Goal: Task Accomplishment & Management: Use online tool/utility

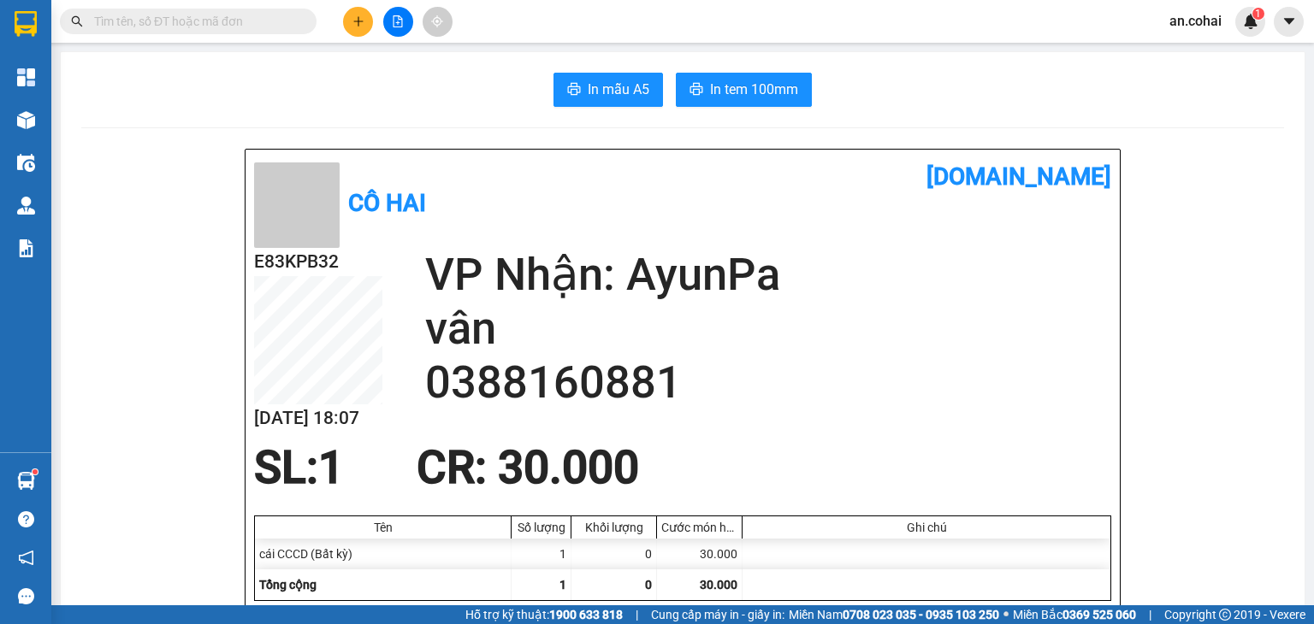
click at [38, 115] on div at bounding box center [26, 120] width 30 height 30
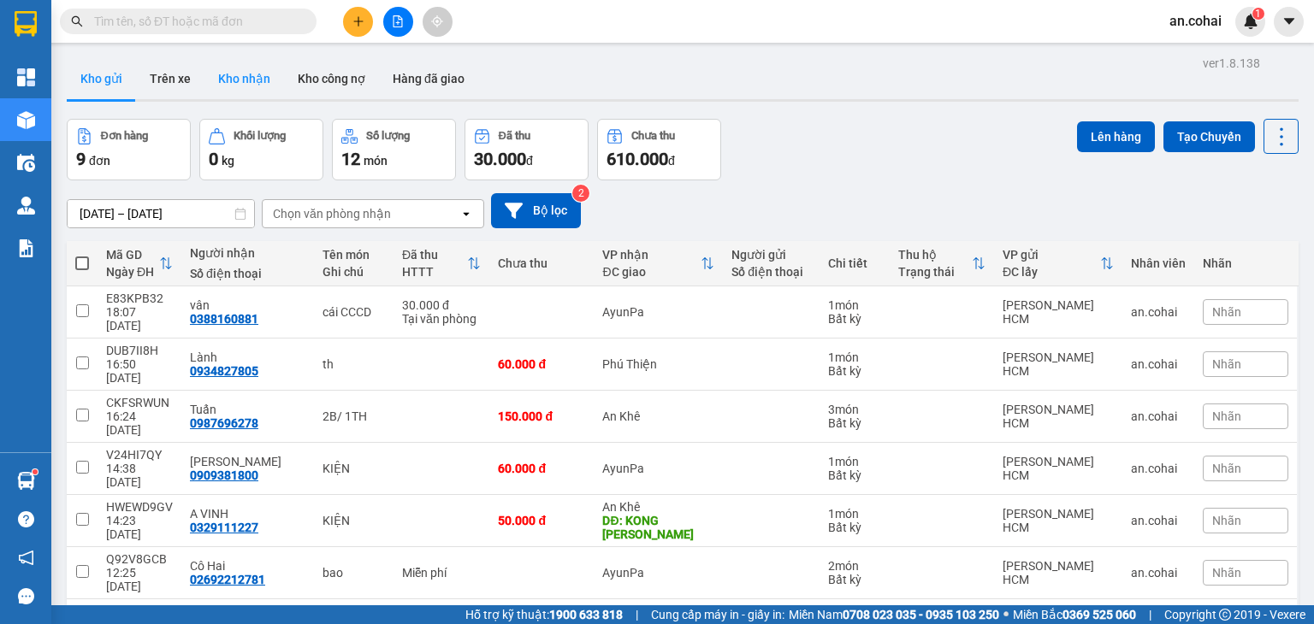
click at [261, 80] on button "Kho nhận" at bounding box center [244, 78] width 80 height 41
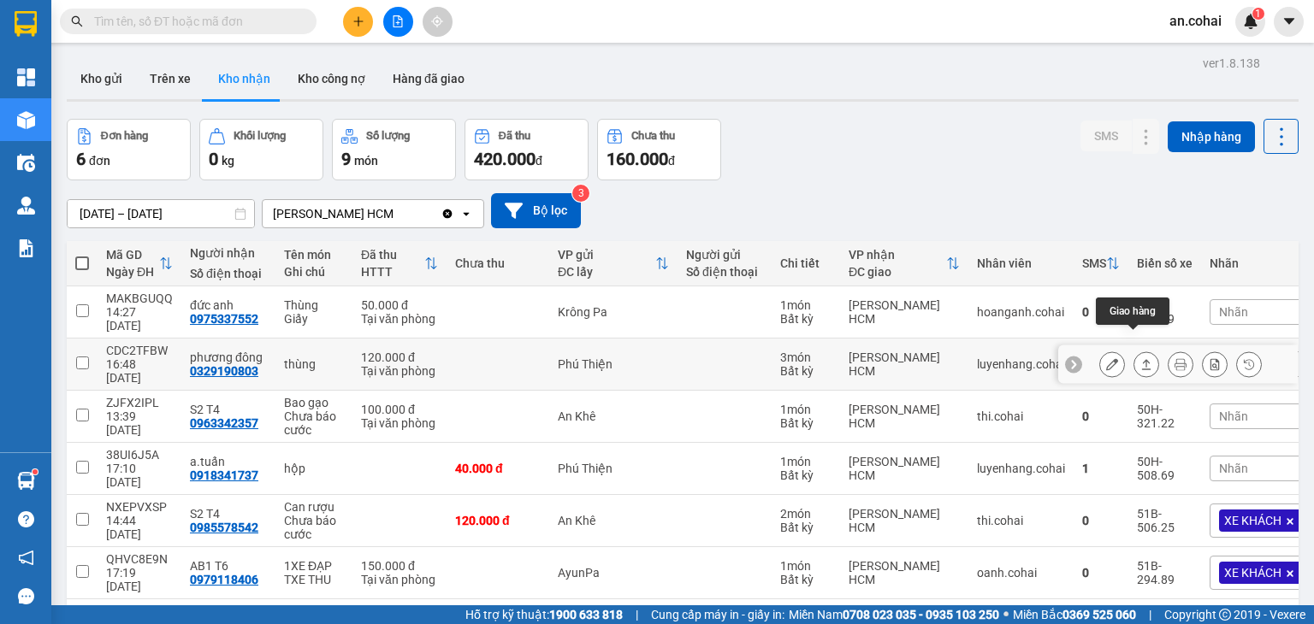
click at [1140, 358] on icon at bounding box center [1146, 364] width 12 height 12
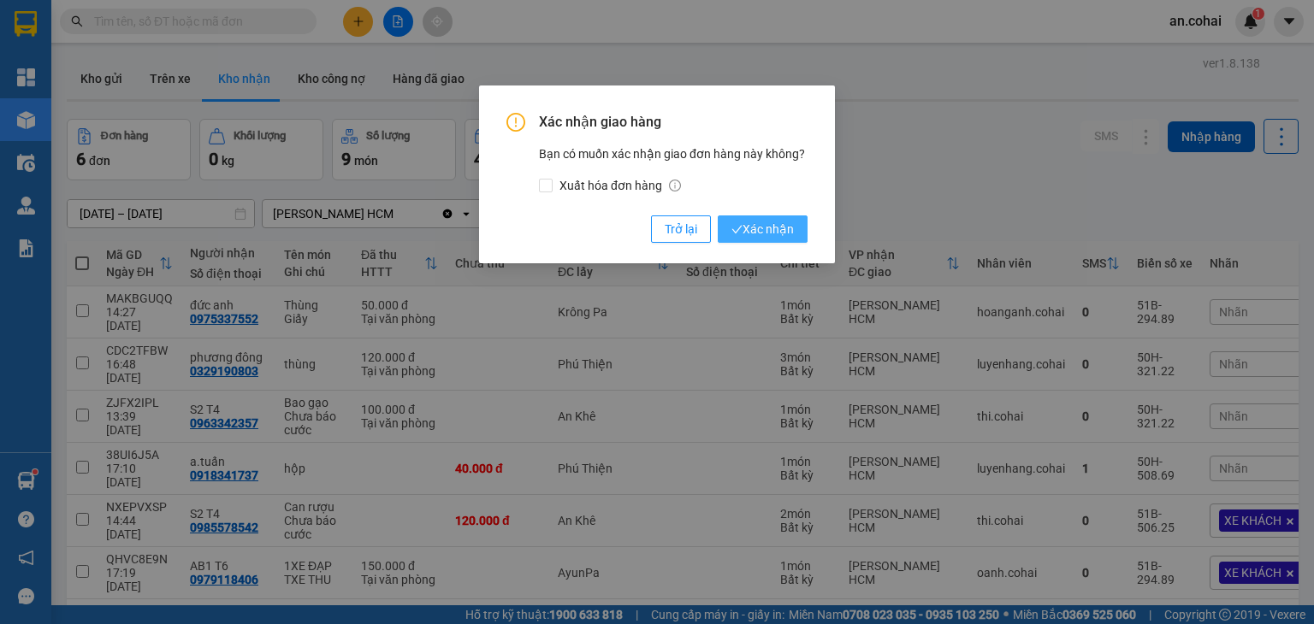
click at [786, 227] on span "Xác nhận" at bounding box center [762, 229] width 62 height 19
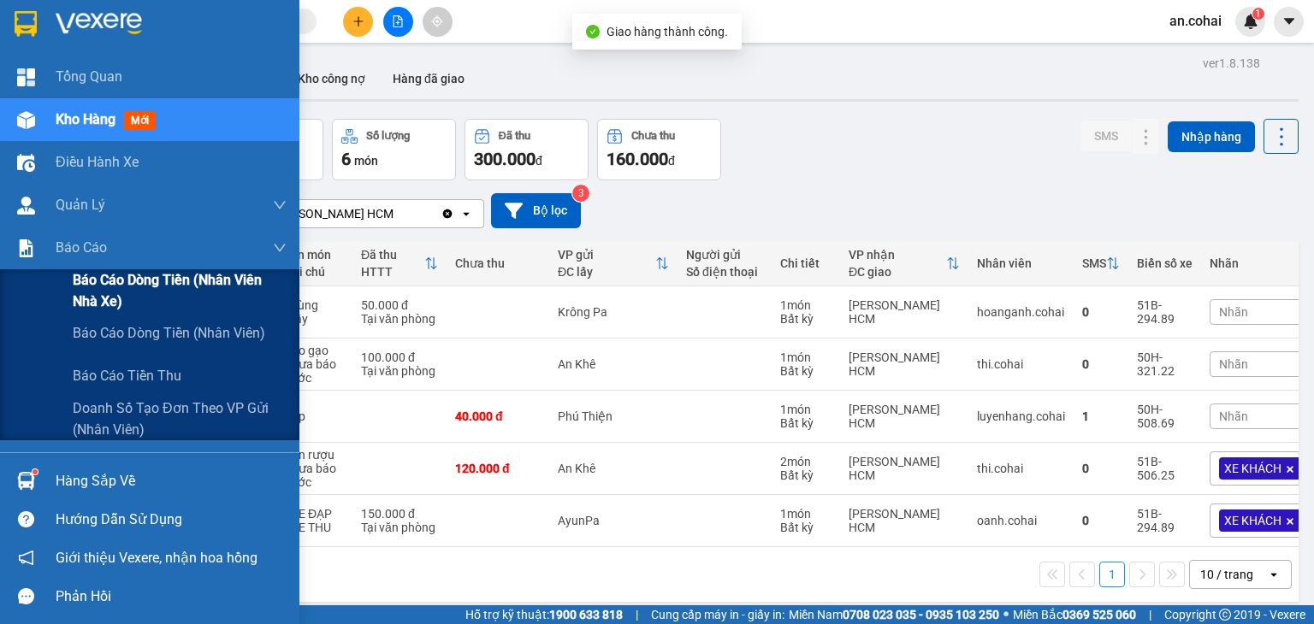
click at [86, 276] on span "Báo cáo dòng tiền (Nhân viên Nhà xe)" at bounding box center [180, 290] width 214 height 43
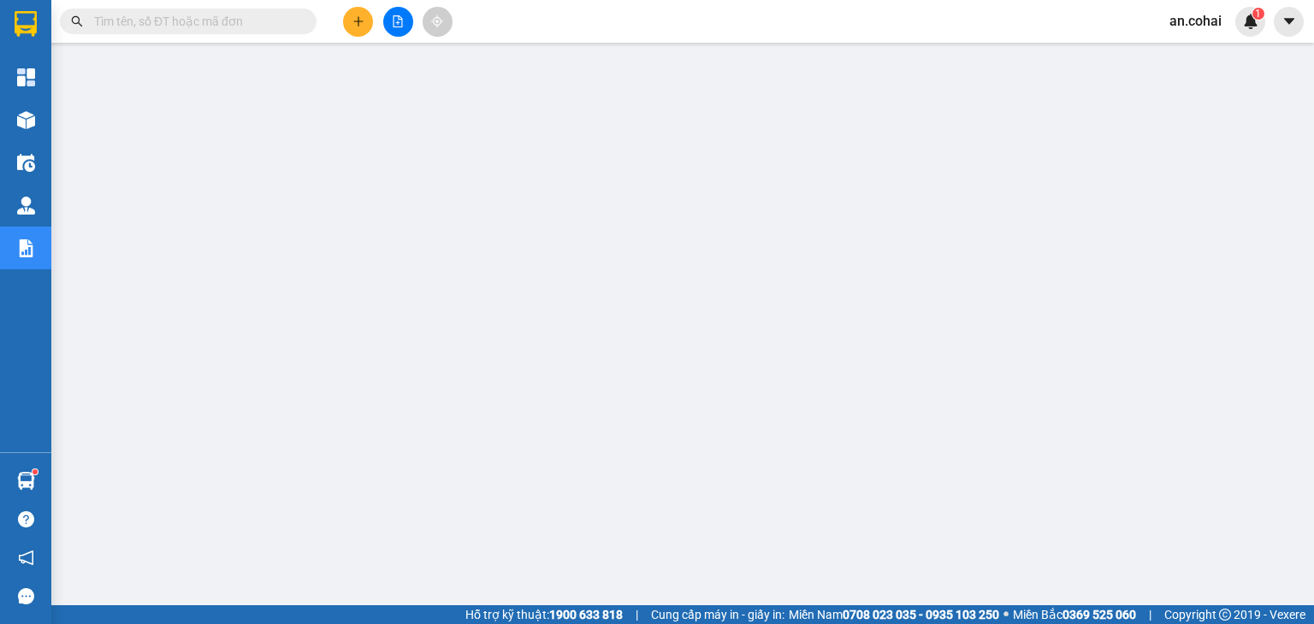
drag, startPoint x: 400, startPoint y: 28, endPoint x: 242, endPoint y: 40, distance: 158.7
click at [399, 28] on button at bounding box center [398, 22] width 30 height 30
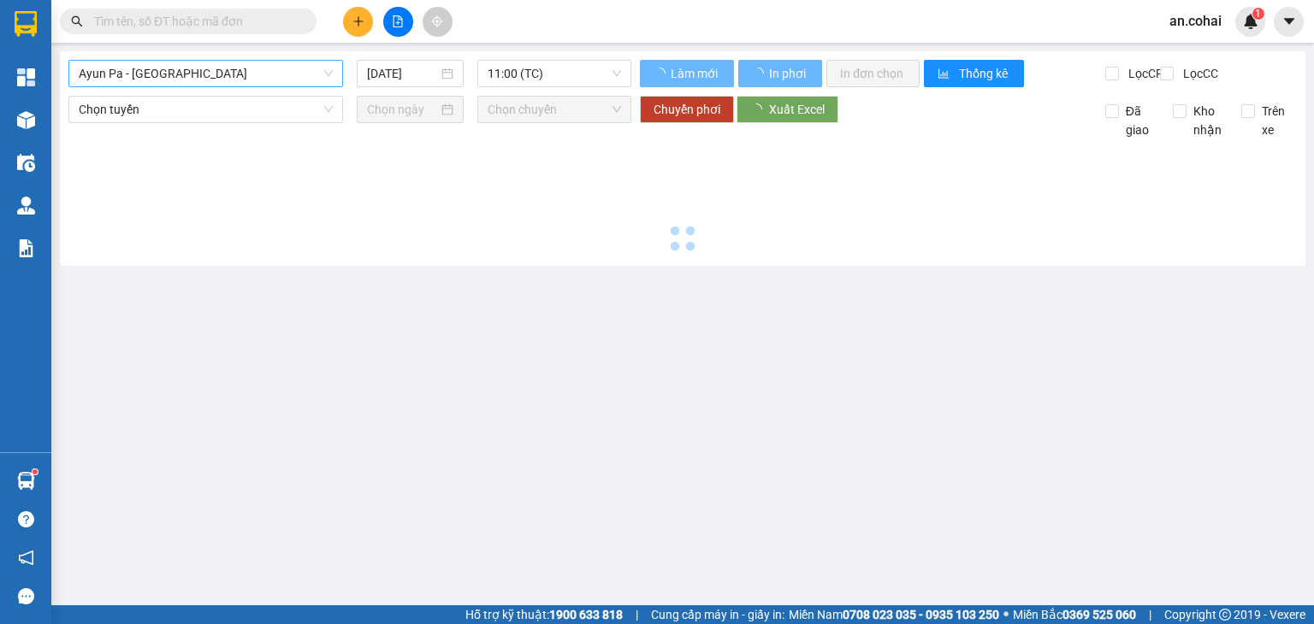
click at [203, 76] on span "Ayun Pa - [GEOGRAPHIC_DATA]" at bounding box center [206, 74] width 254 height 26
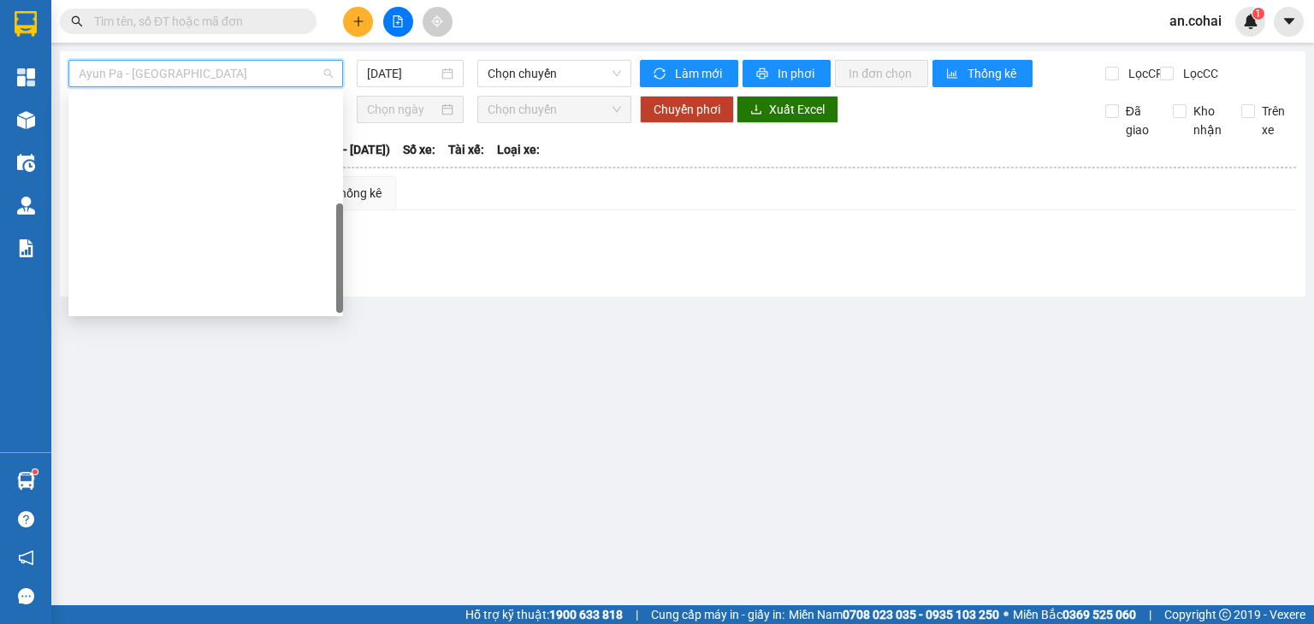
scroll to position [246, 0]
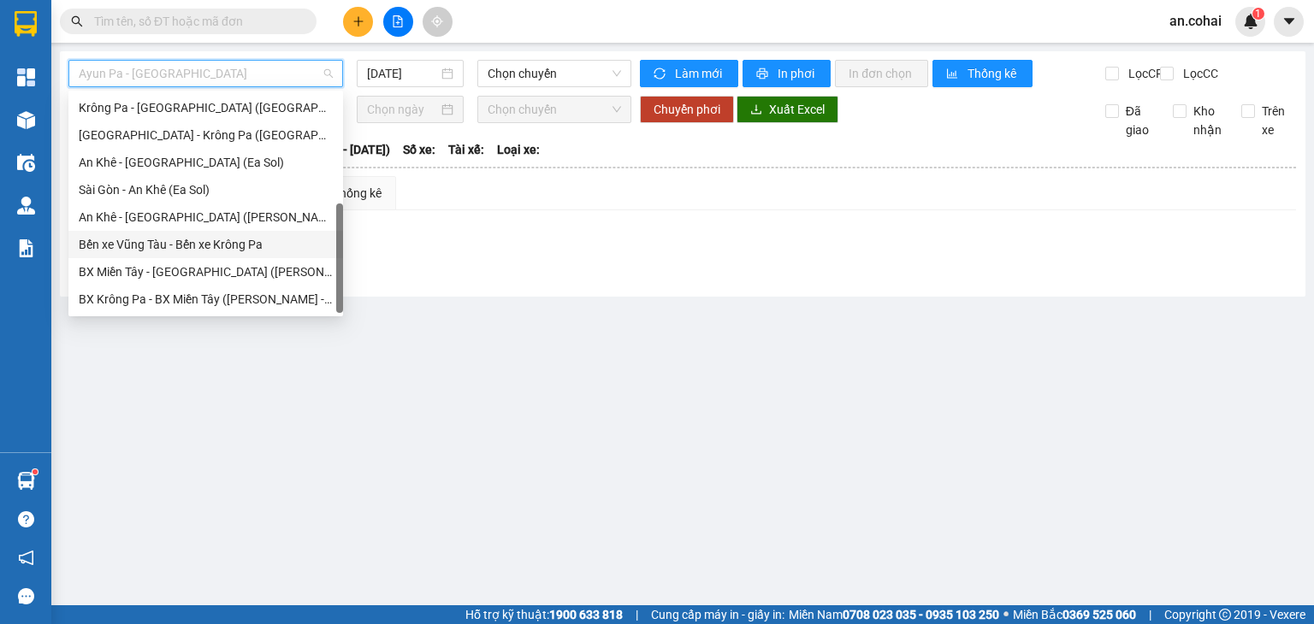
click at [209, 247] on div "Bến xe Vũng Tàu - Bến xe Krông Pa" at bounding box center [206, 244] width 254 height 19
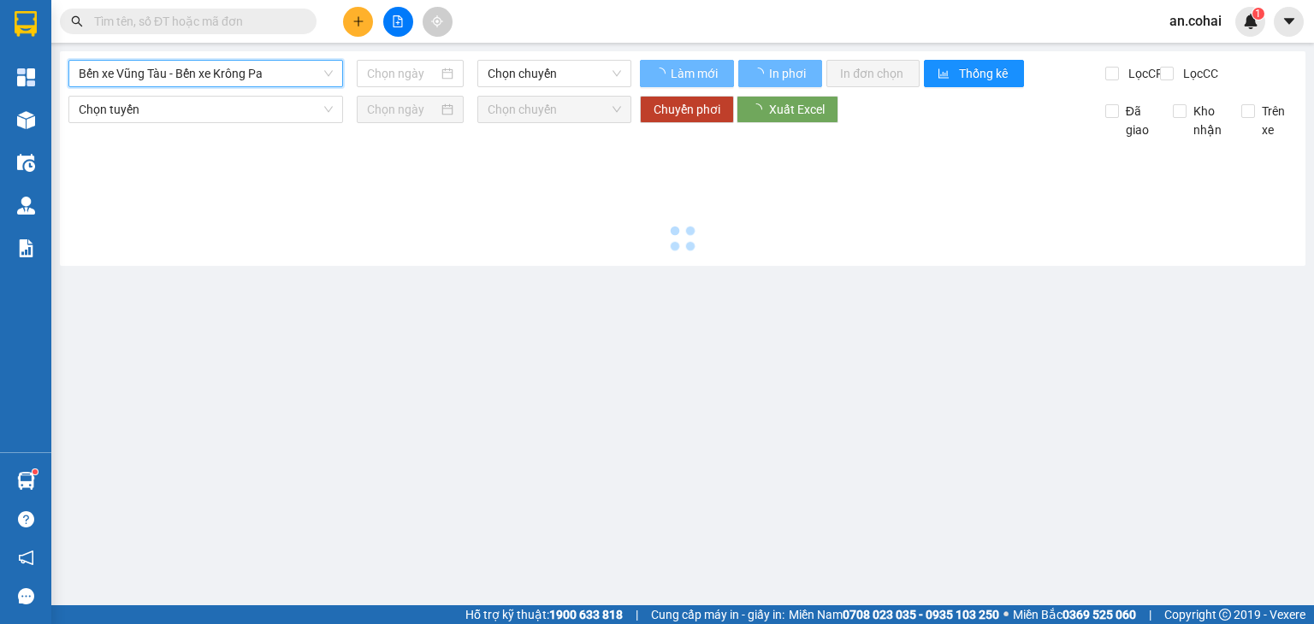
type input "[DATE]"
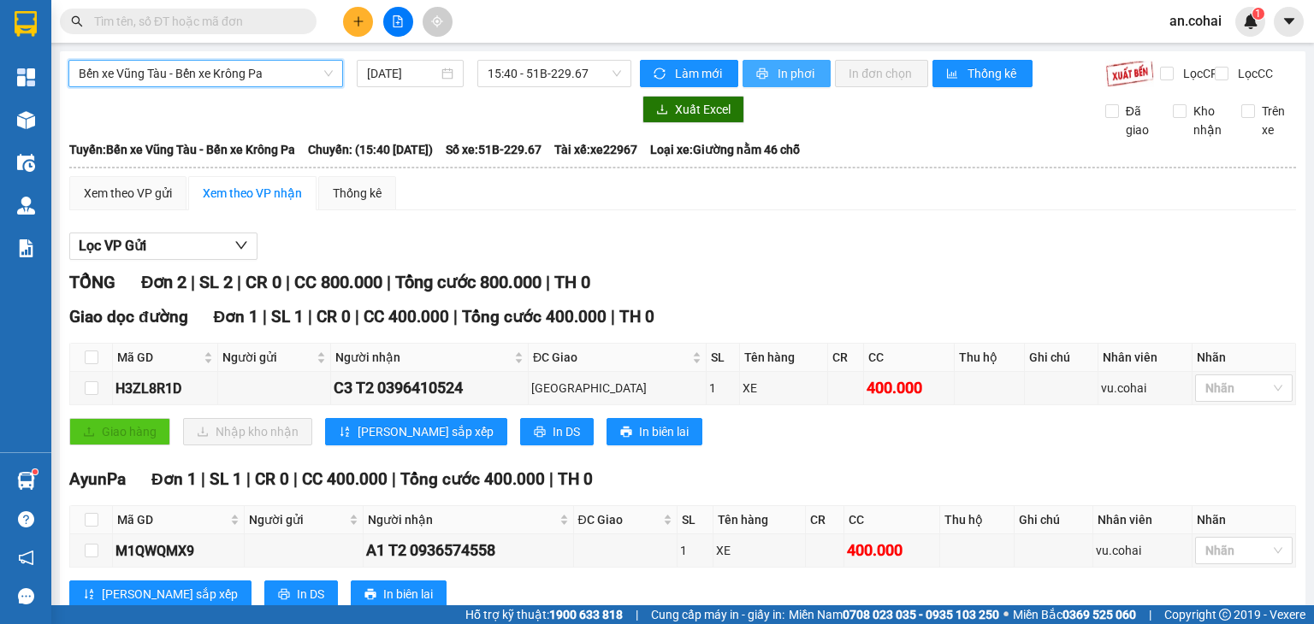
click at [760, 82] on button "In phơi" at bounding box center [786, 73] width 88 height 27
